Goal: Task Accomplishment & Management: Manage account settings

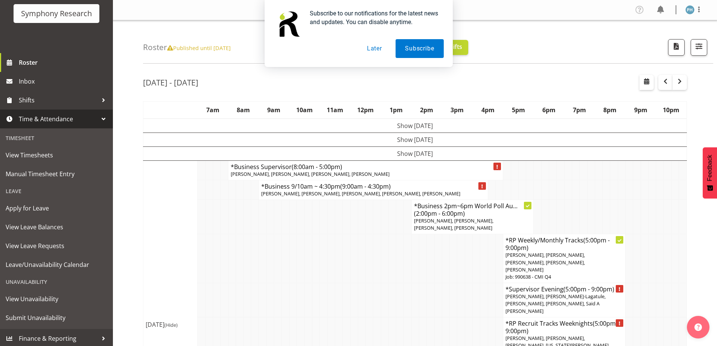
scroll to position [52, 0]
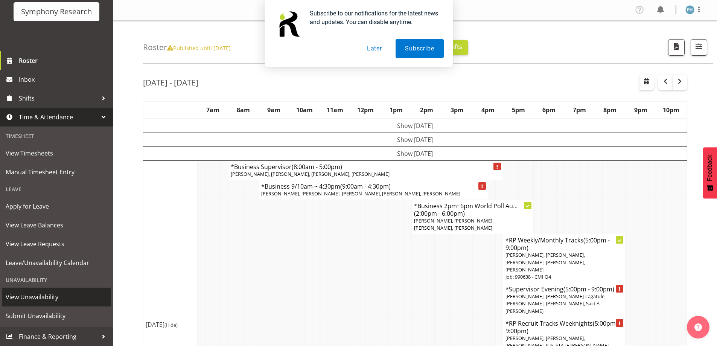
click at [44, 298] on span "View Unavailability" at bounding box center [57, 296] width 102 height 11
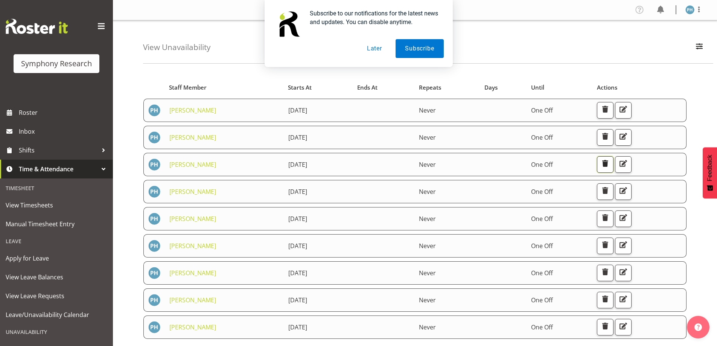
click at [610, 168] on span "button" at bounding box center [605, 163] width 10 height 10
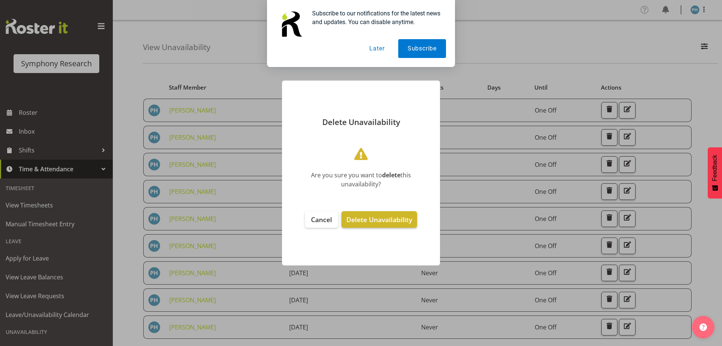
click at [374, 215] on span "Delete Unavailability" at bounding box center [379, 219] width 66 height 9
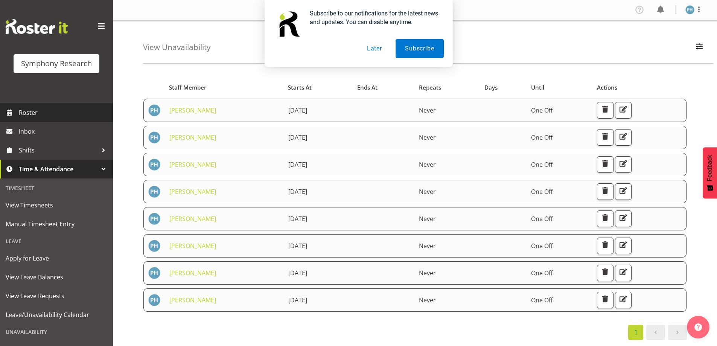
click at [22, 109] on span "Roster" at bounding box center [64, 112] width 90 height 11
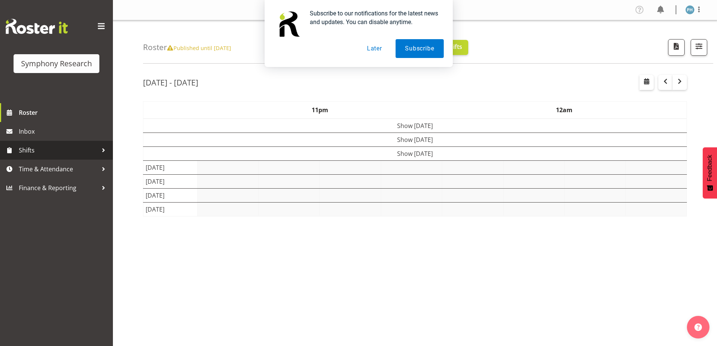
click at [32, 153] on span "Shifts" at bounding box center [58, 149] width 79 height 11
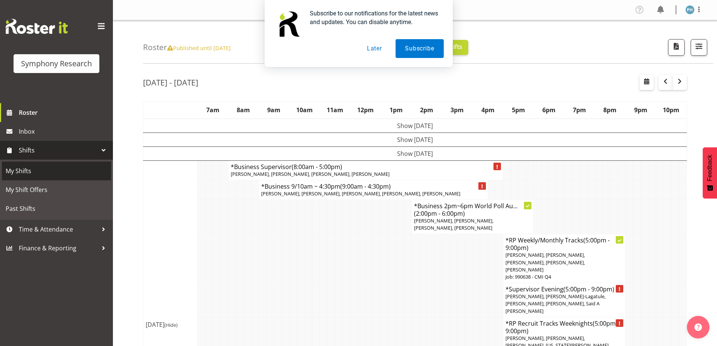
click at [30, 172] on span "My Shifts" at bounding box center [57, 170] width 102 height 11
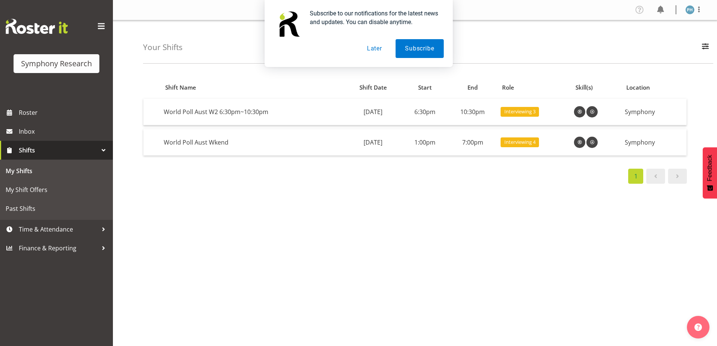
click at [375, 48] on button "Later" at bounding box center [374, 48] width 34 height 19
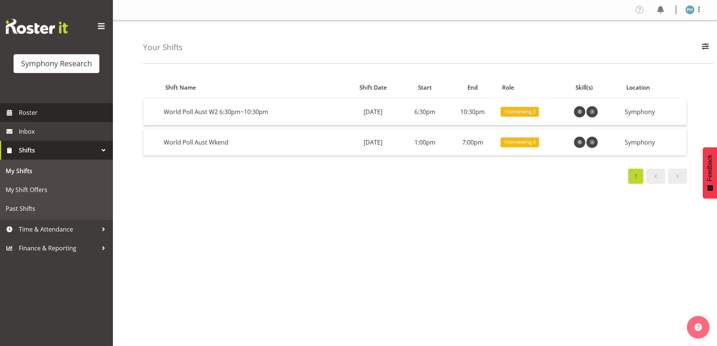
click at [34, 114] on span "Roster" at bounding box center [64, 112] width 90 height 11
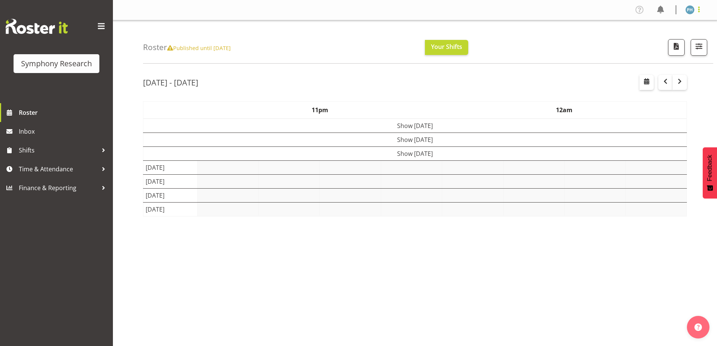
click at [701, 11] on span at bounding box center [698, 9] width 9 height 9
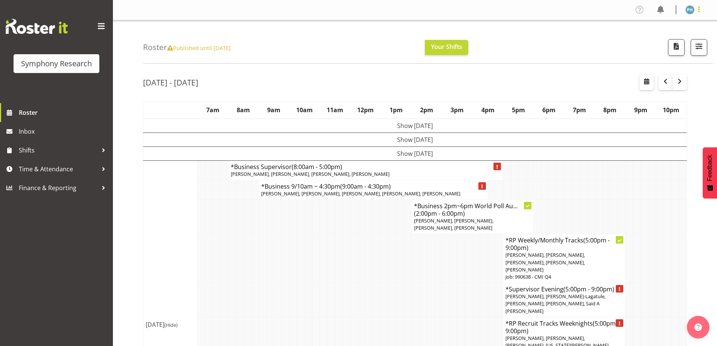
click at [699, 11] on span at bounding box center [698, 9] width 9 height 9
click at [659, 41] on link "Log Out" at bounding box center [667, 40] width 72 height 14
